Goal: Transaction & Acquisition: Purchase product/service

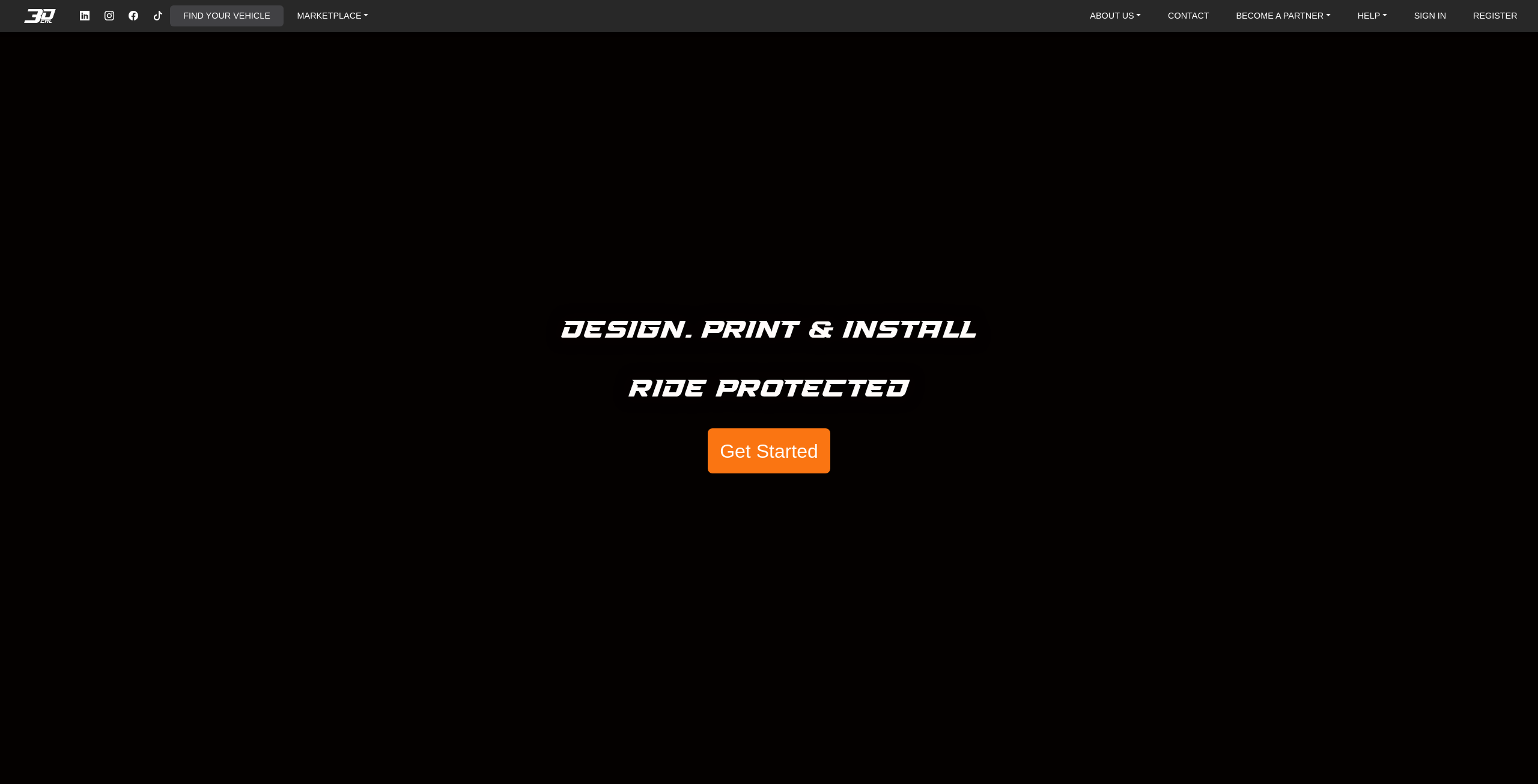
click at [235, 25] on link "FIND YOUR VEHICLE" at bounding box center [227, 16] width 96 height 21
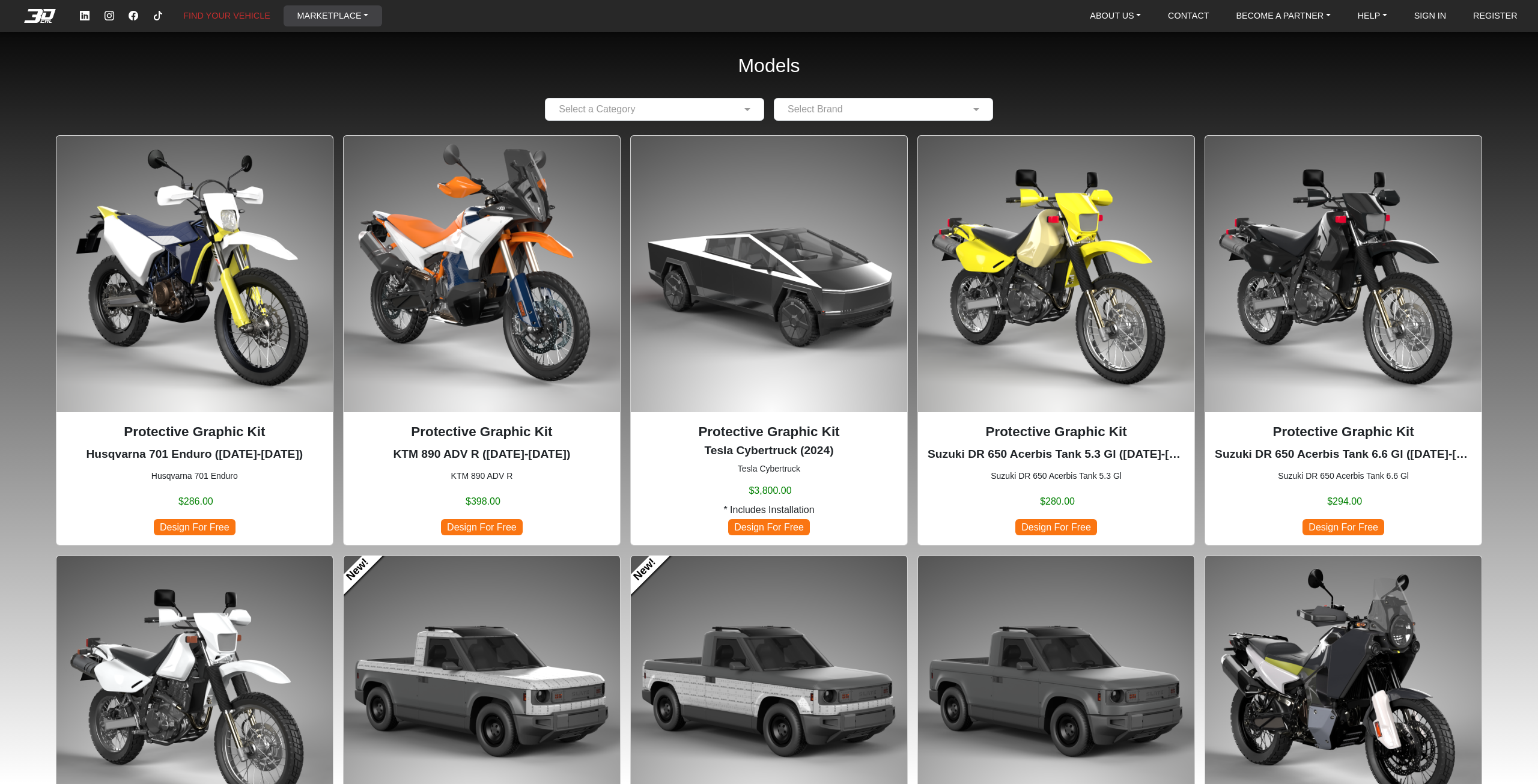
click at [347, 16] on link "MARKETPLACE" at bounding box center [333, 16] width 81 height 21
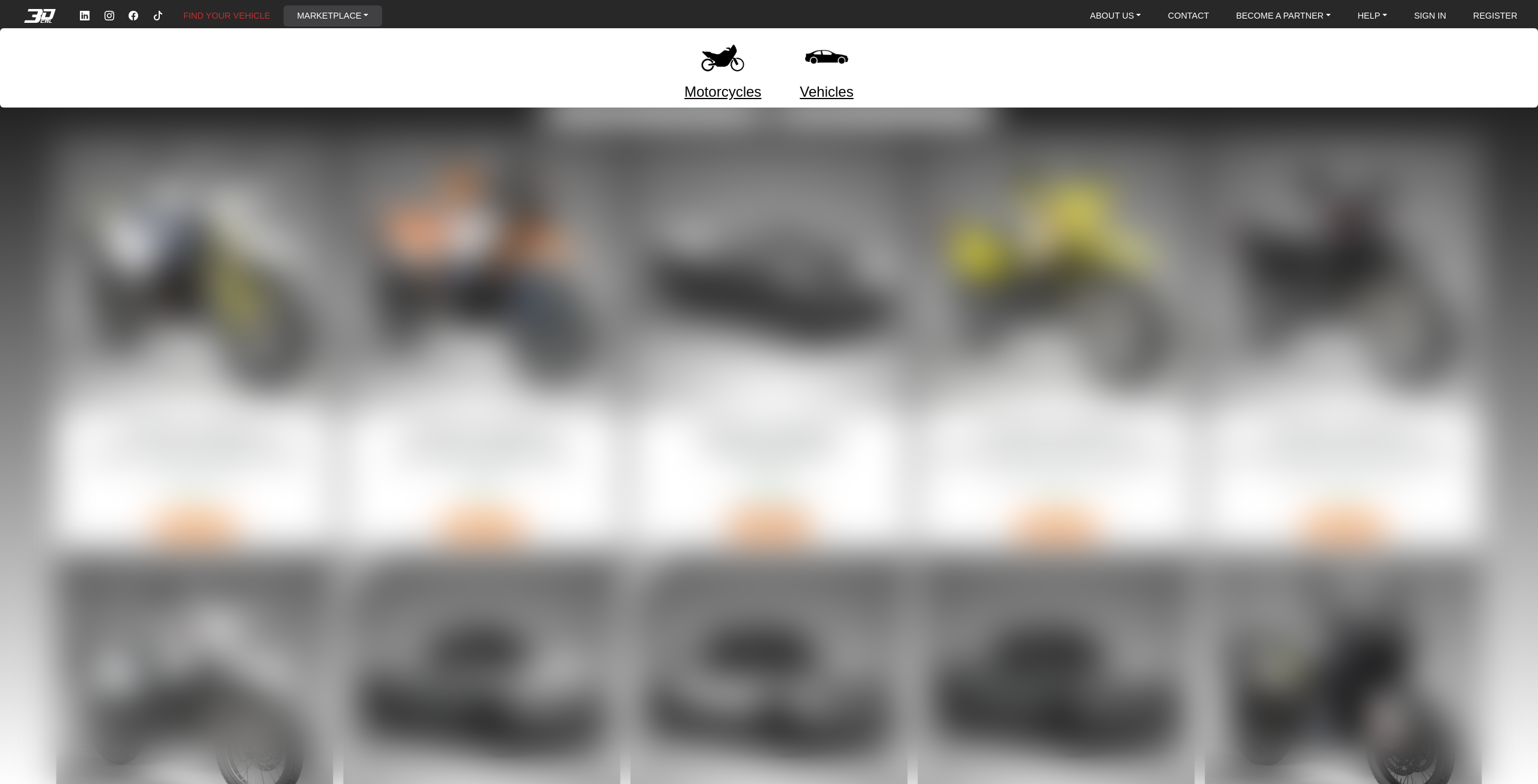
click at [715, 59] on img at bounding box center [723, 57] width 50 height 50
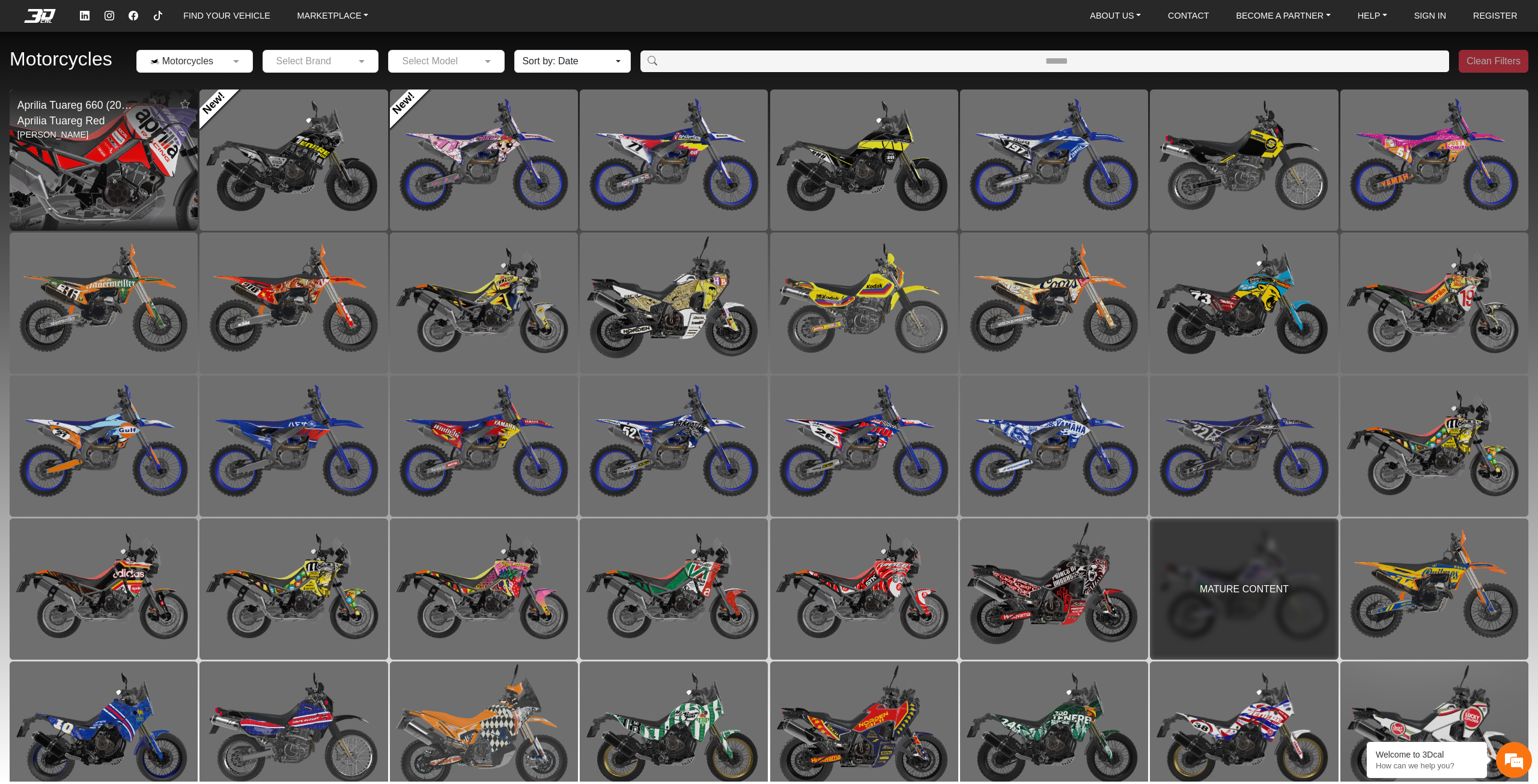
click at [142, 164] on img at bounding box center [103, 159] width 376 height 282
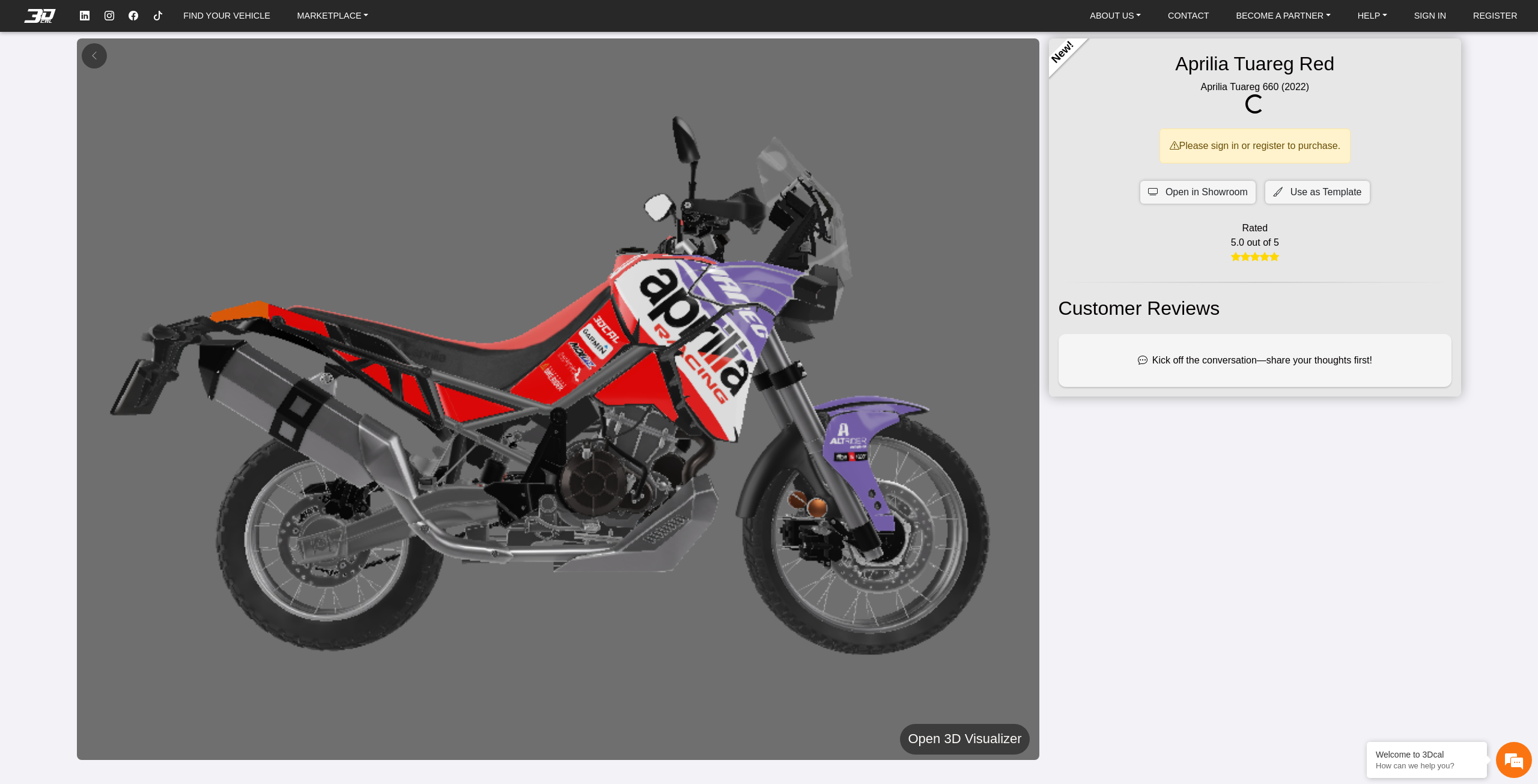
click at [967, 734] on h5 "Open 3D Visualizer" at bounding box center [964, 738] width 113 height 21
